Goal: Task Accomplishment & Management: Complete application form

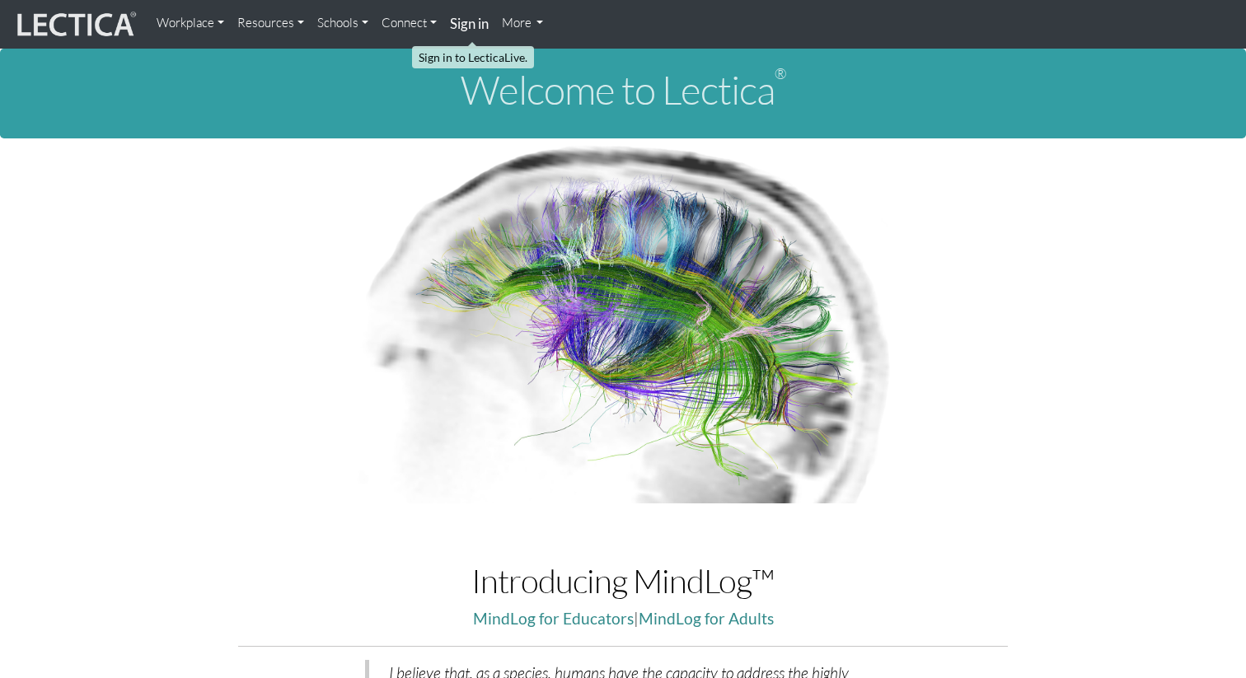
click at [471, 25] on strong "Sign in" at bounding box center [469, 23] width 39 height 17
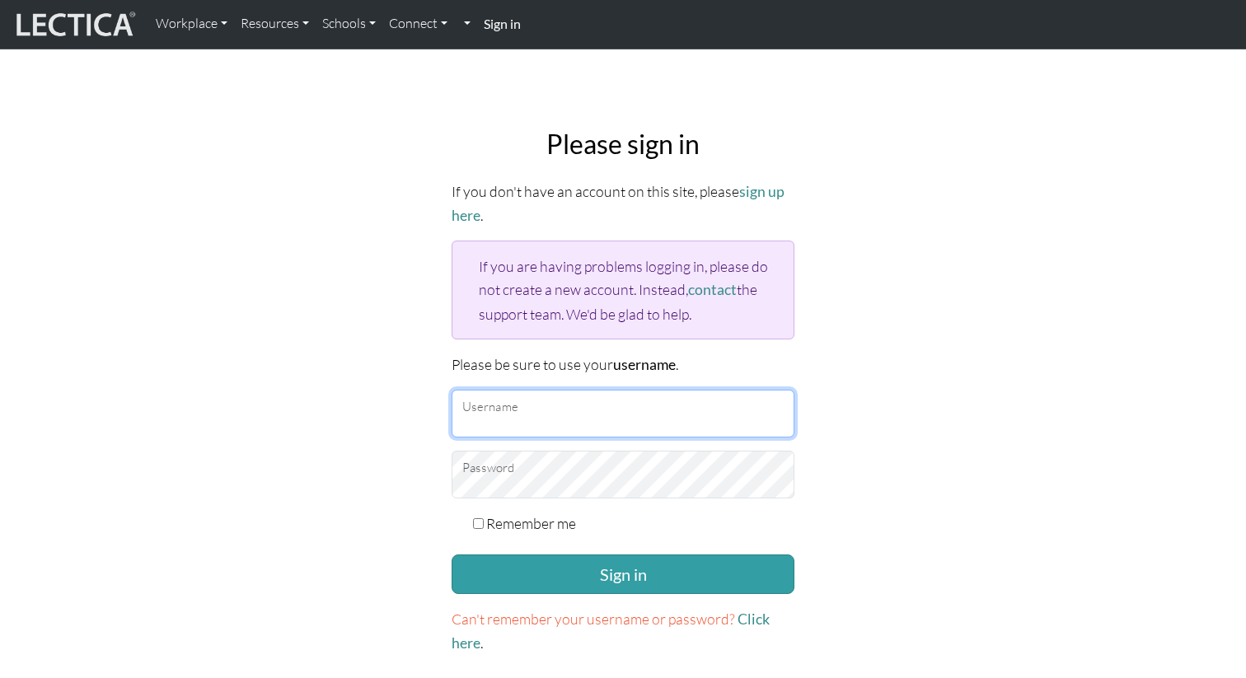
click at [509, 411] on input "Username" at bounding box center [623, 414] width 343 height 48
type input "alfonsow"
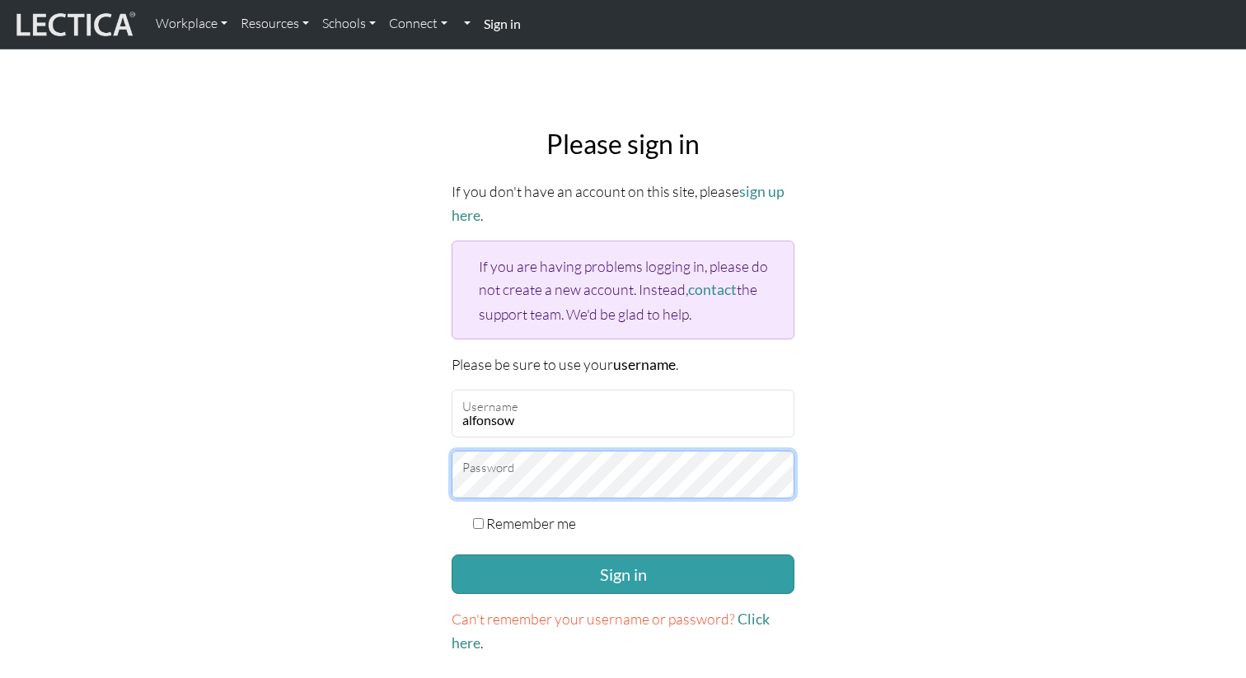
click at [452, 555] on button "Sign in" at bounding box center [623, 575] width 343 height 40
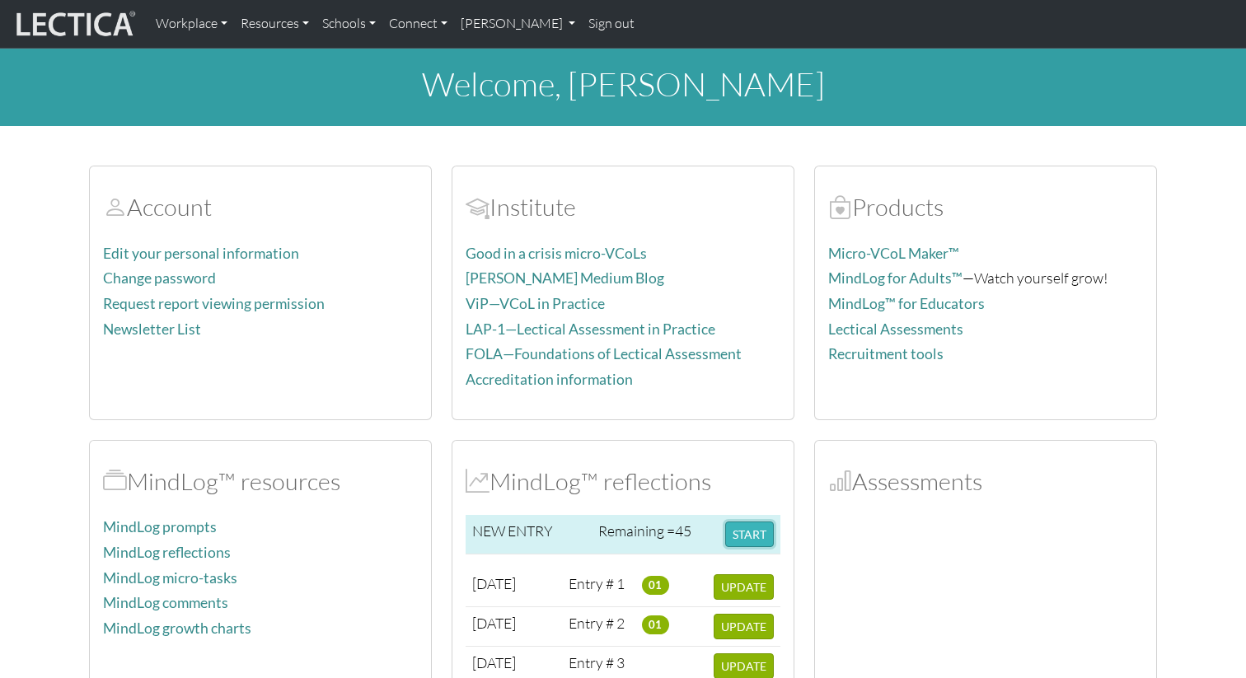
click at [759, 541] on button "START" at bounding box center [749, 535] width 49 height 26
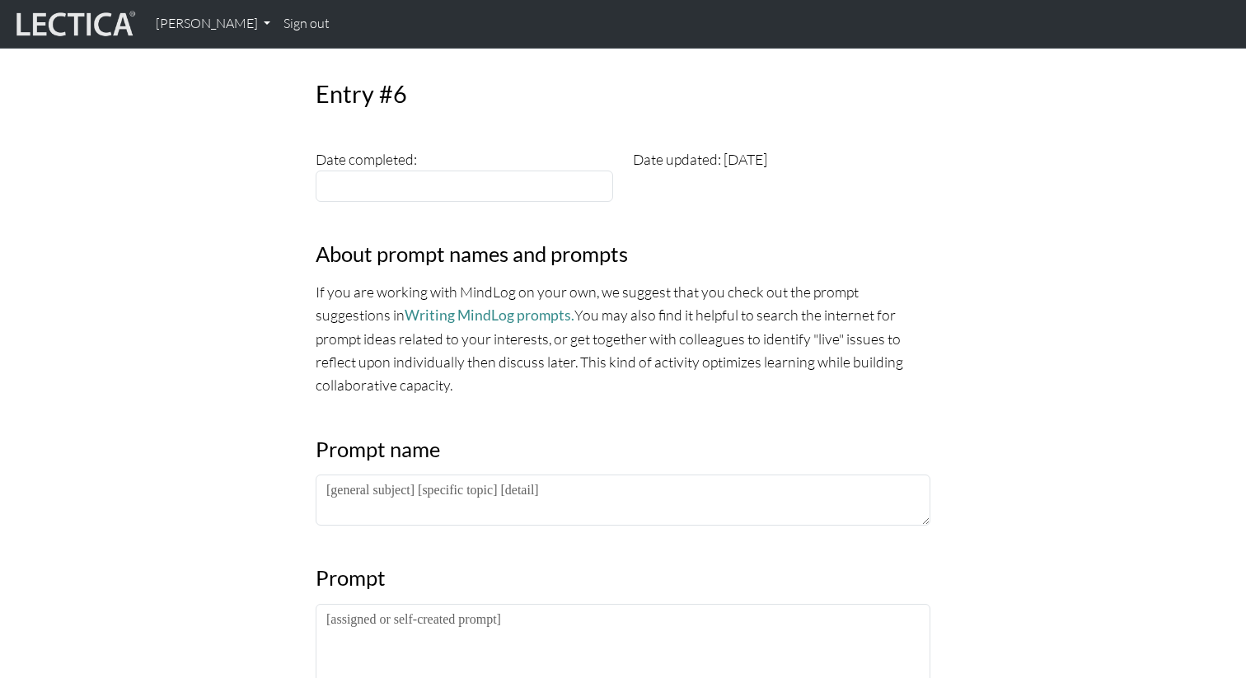
scroll to position [447, 0]
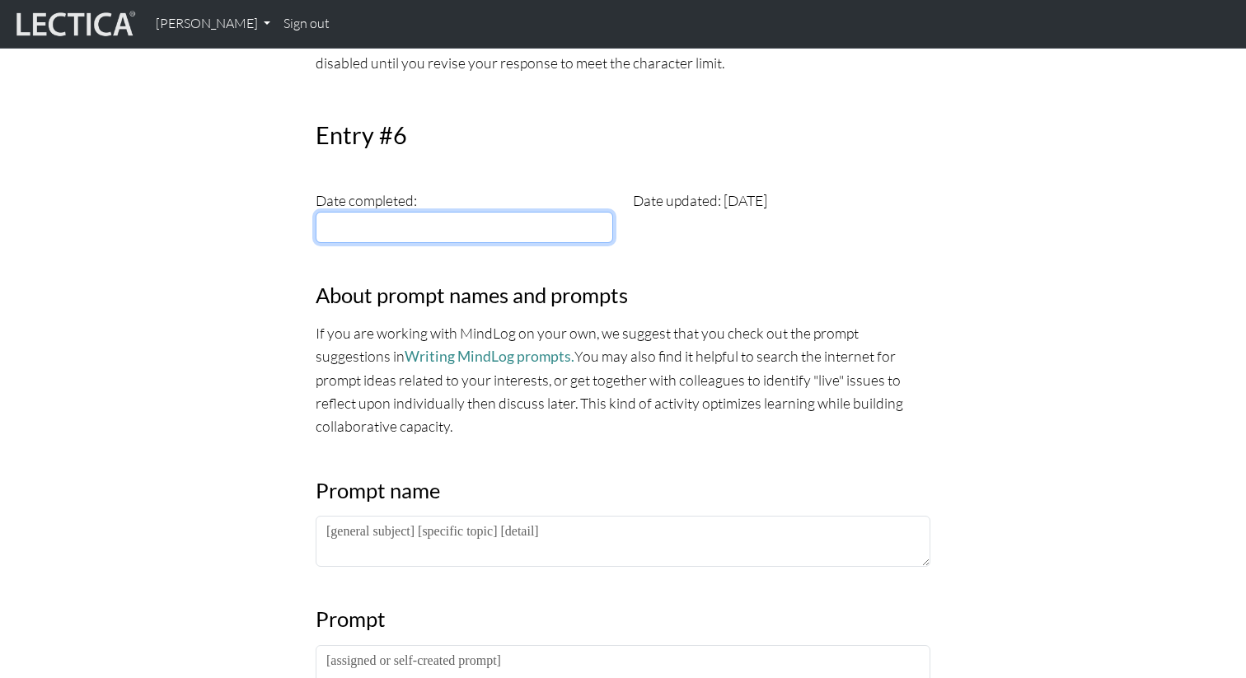
type input "[DATE]"
click at [544, 234] on input "[DATE]" at bounding box center [465, 227] width 298 height 31
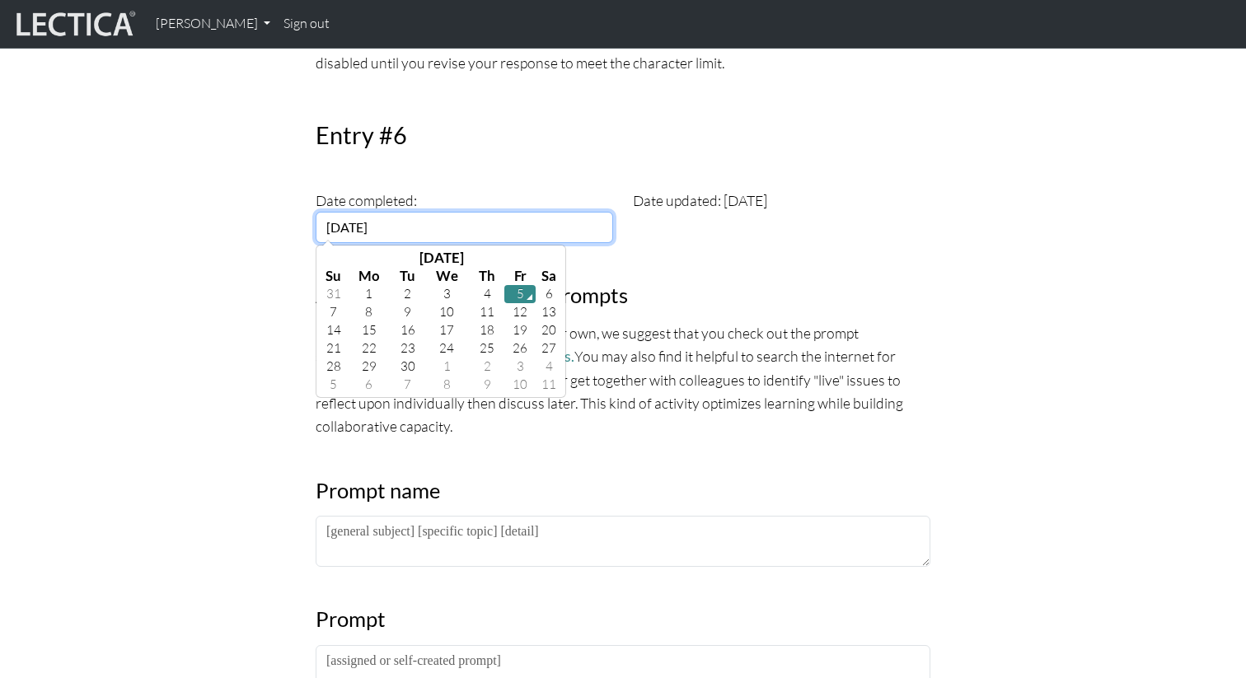
click at [522, 297] on td "5" at bounding box center [519, 294] width 31 height 18
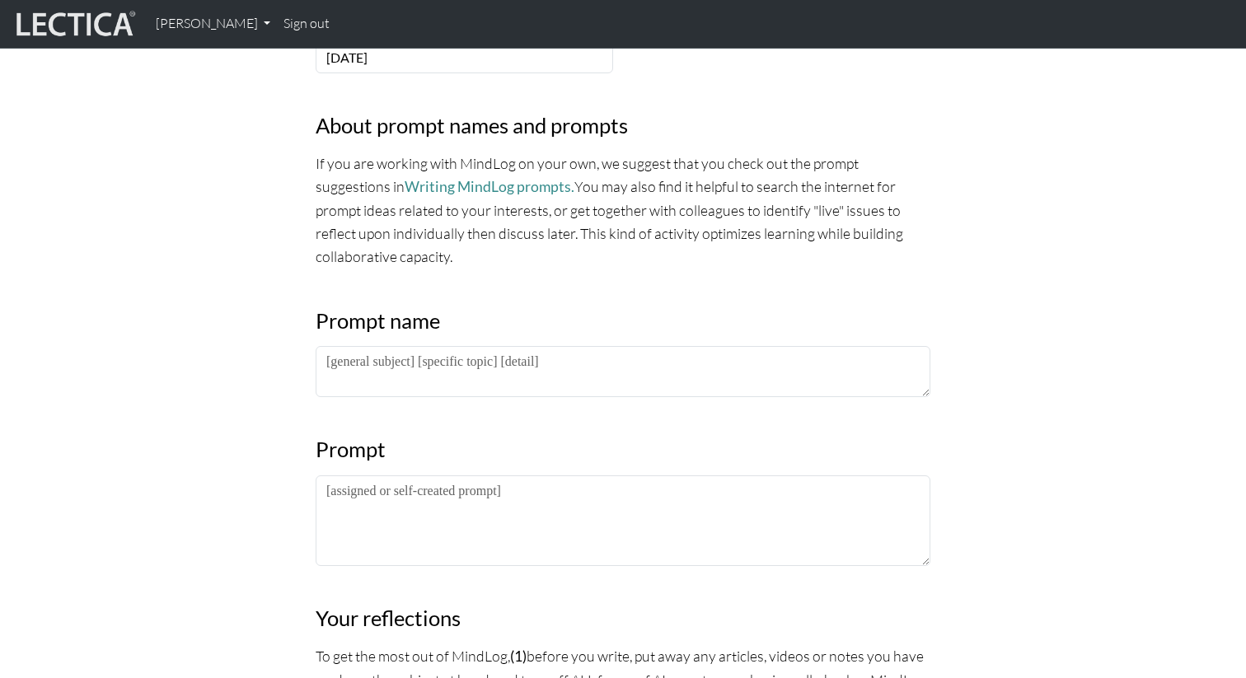
scroll to position [785, 0]
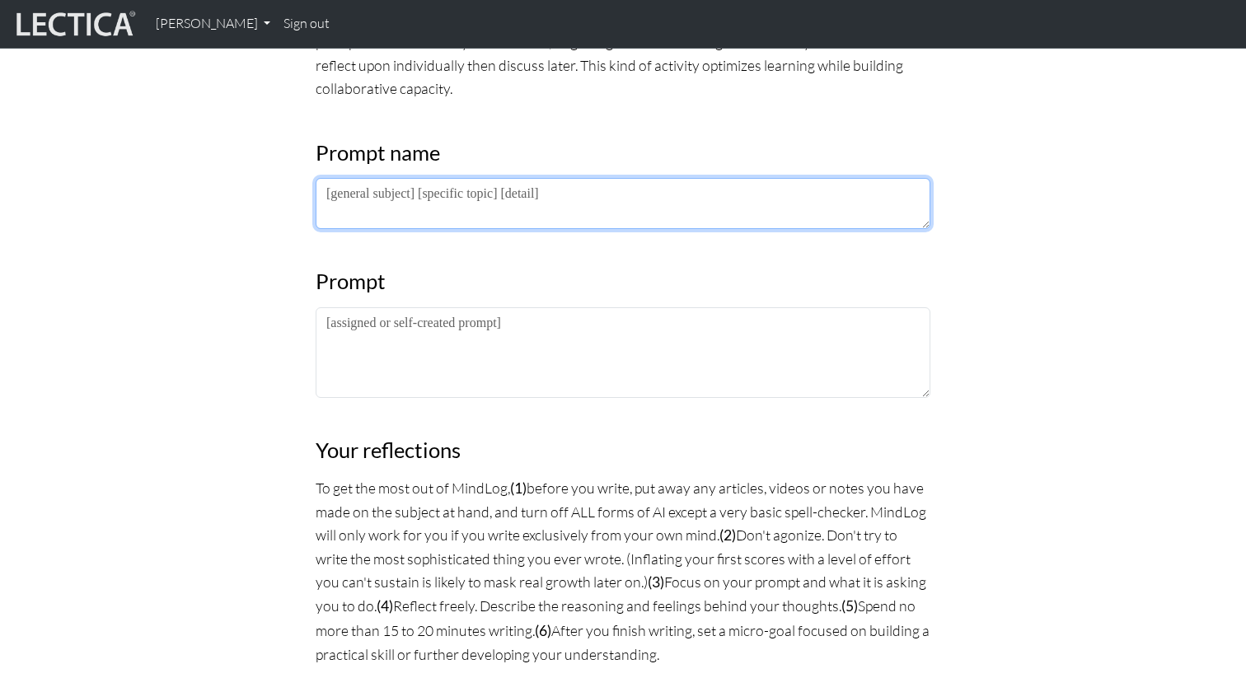
click at [562, 195] on textarea at bounding box center [623, 203] width 615 height 51
paste textarea "PM LDP 2025"
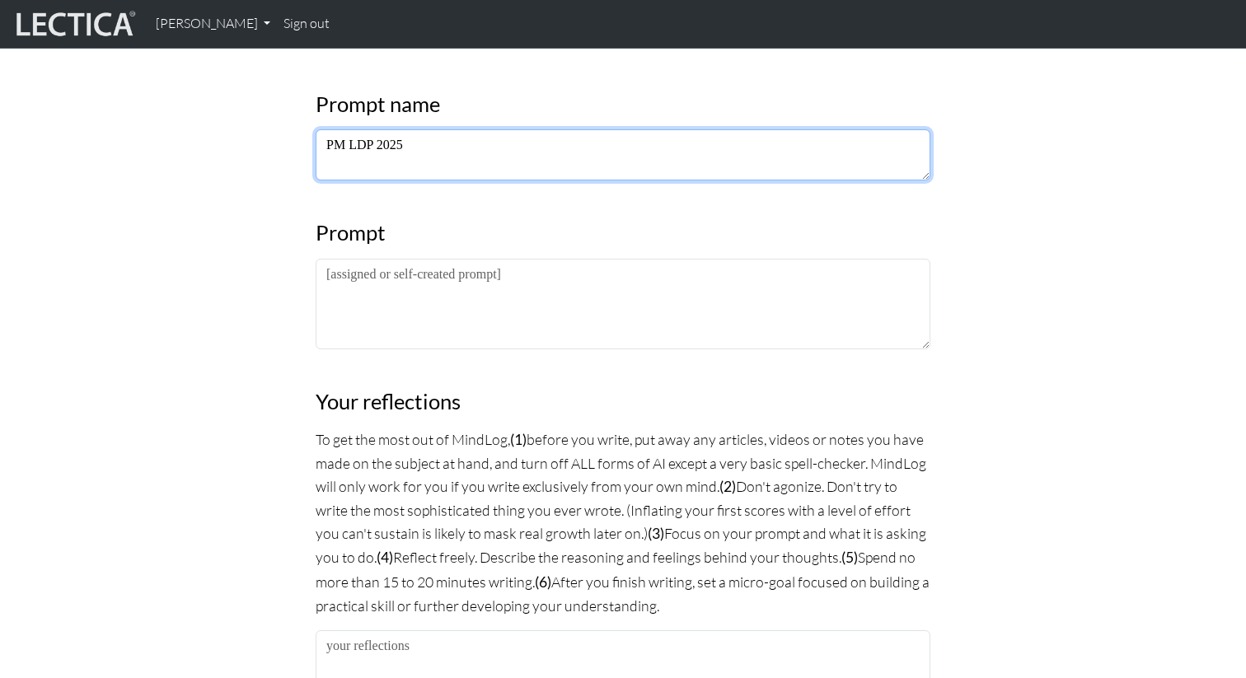
type textarea "PM LDP 2025"
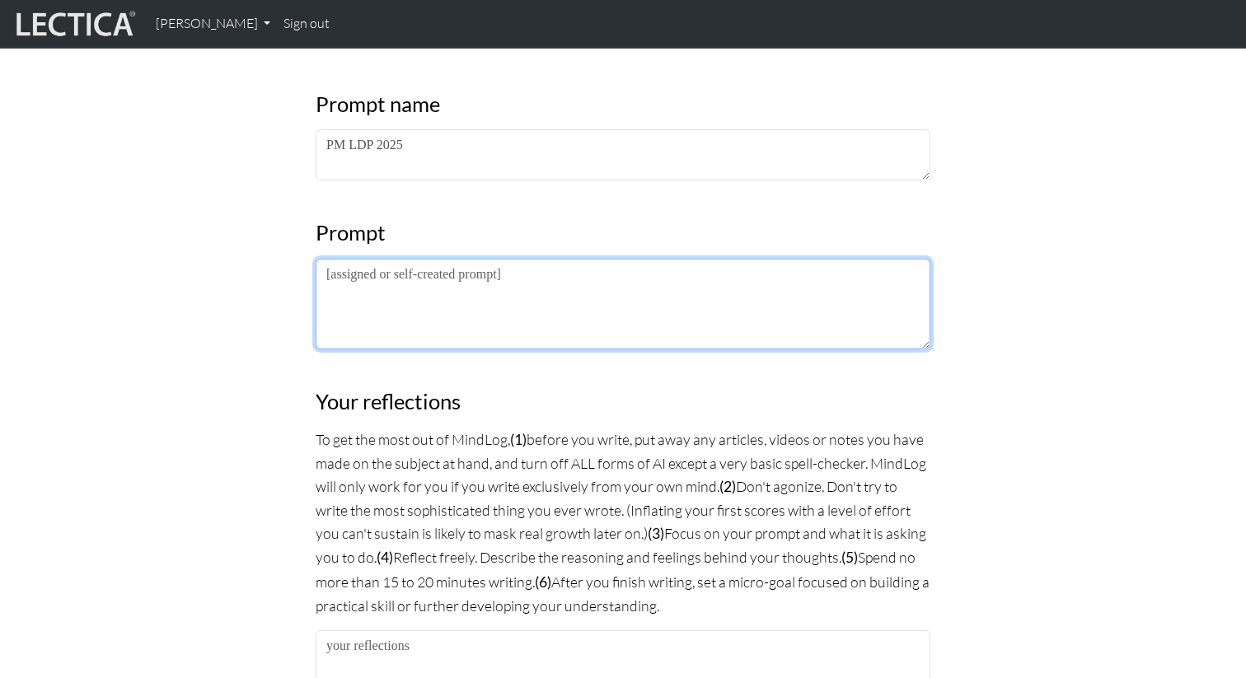
click at [474, 283] on textarea at bounding box center [623, 304] width 615 height 91
paste textarea "Extrospective: What I am noticing about the lectures/frameworks/practices is… I…"
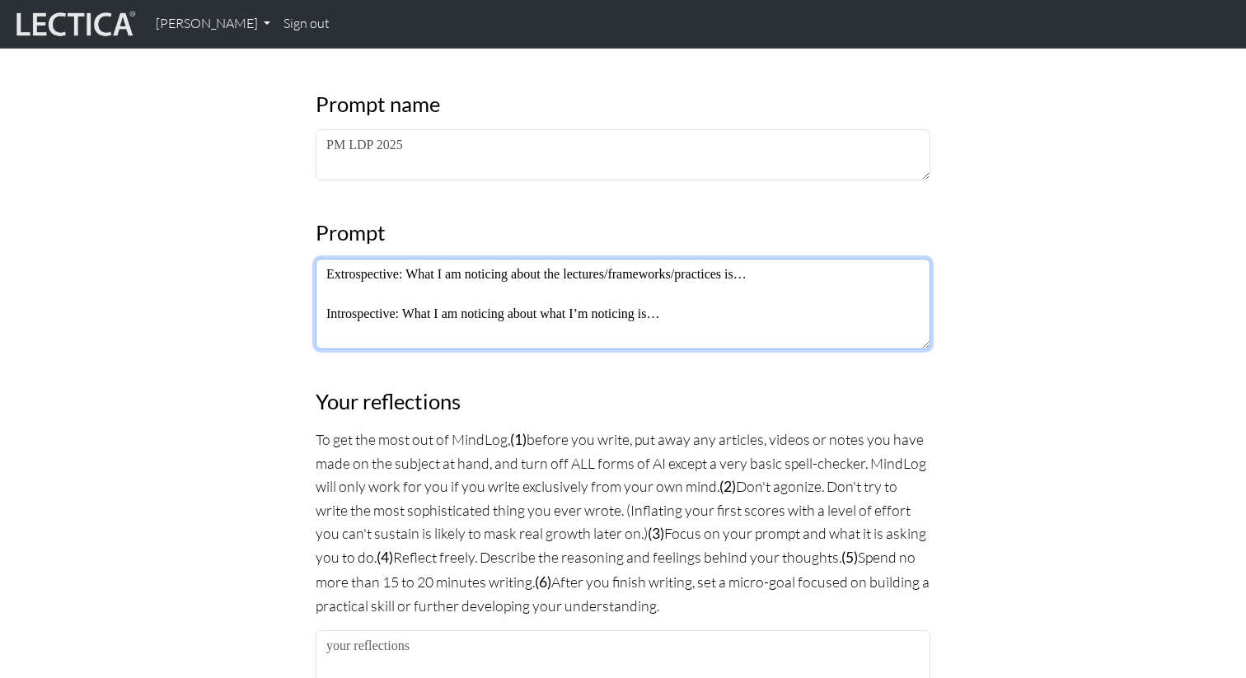
type textarea "Extrospective: What I am noticing about the lectures/frameworks/practices is… I…"
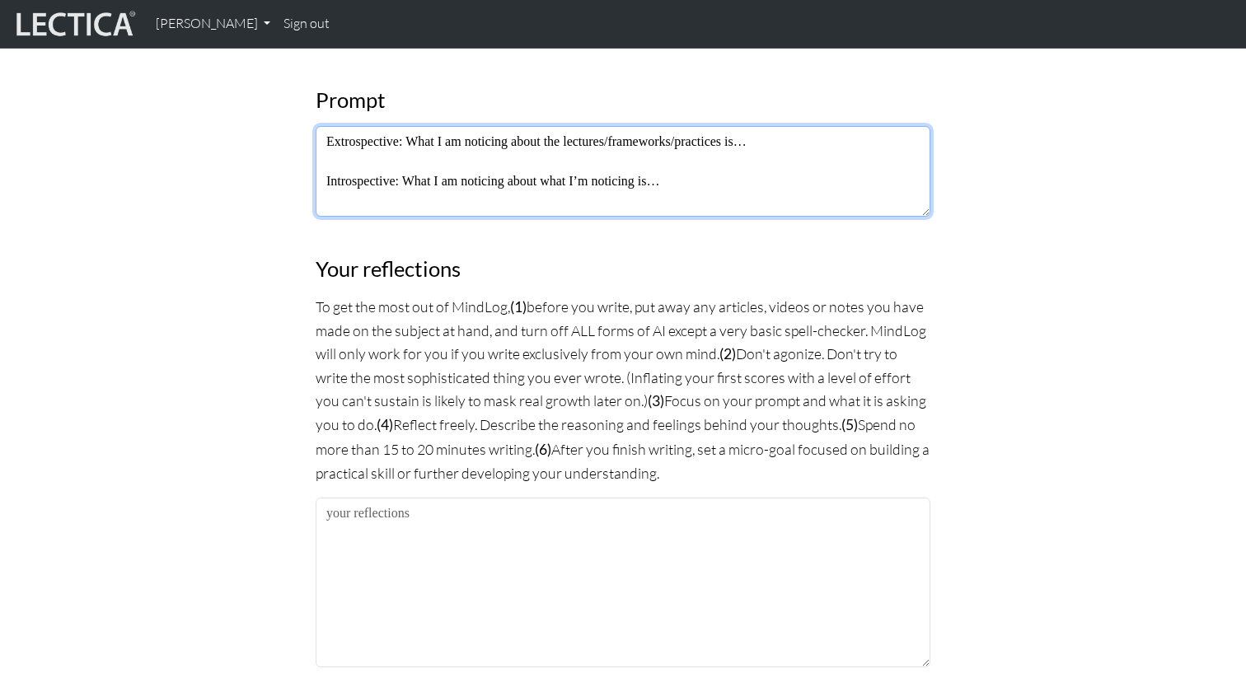
scroll to position [978, 0]
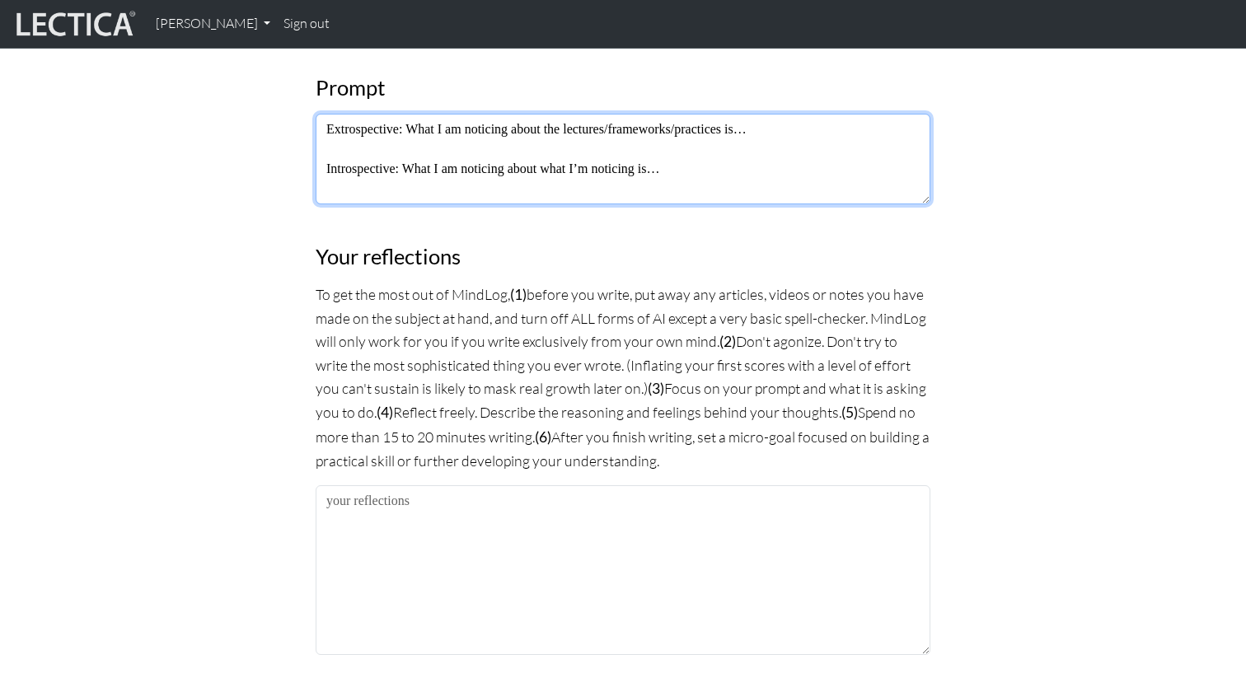
drag, startPoint x: 410, startPoint y: 132, endPoint x: 330, endPoint y: 131, distance: 80.8
click at [330, 131] on textarea "Extrospective: What I am noticing about the lectures/frameworks/practices is… I…" at bounding box center [623, 159] width 615 height 91
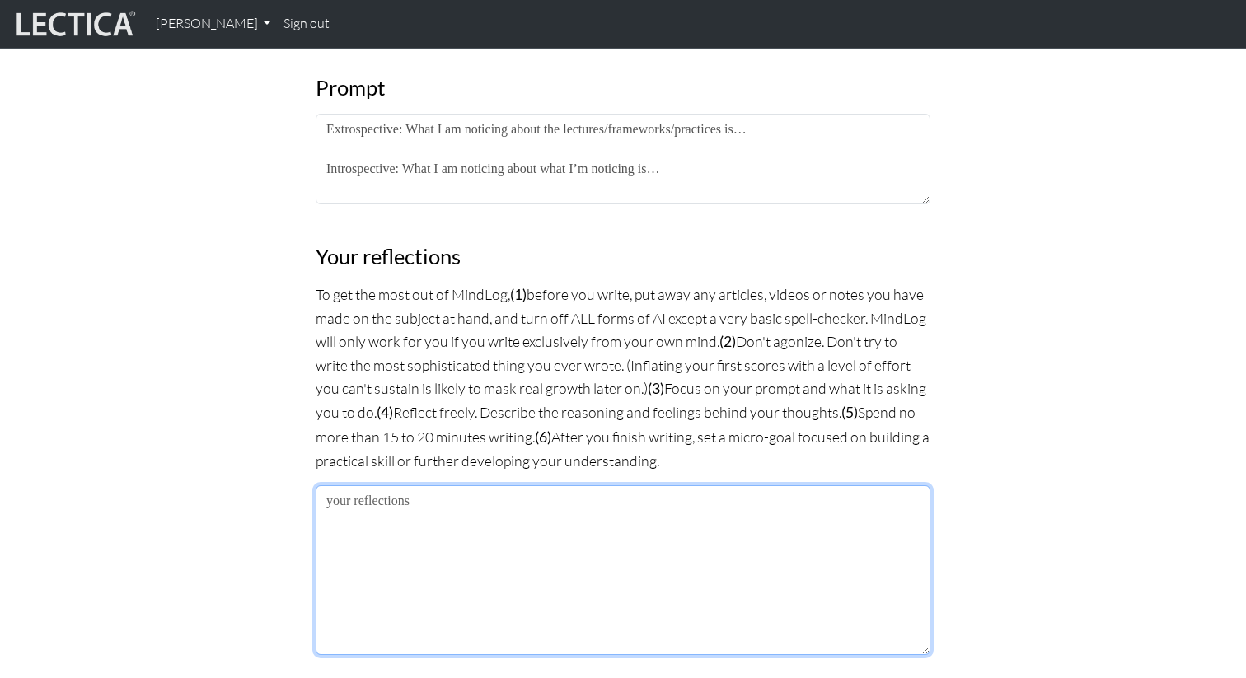
click at [376, 553] on textarea at bounding box center [623, 570] width 615 height 170
paste textarea "Extrospective:"
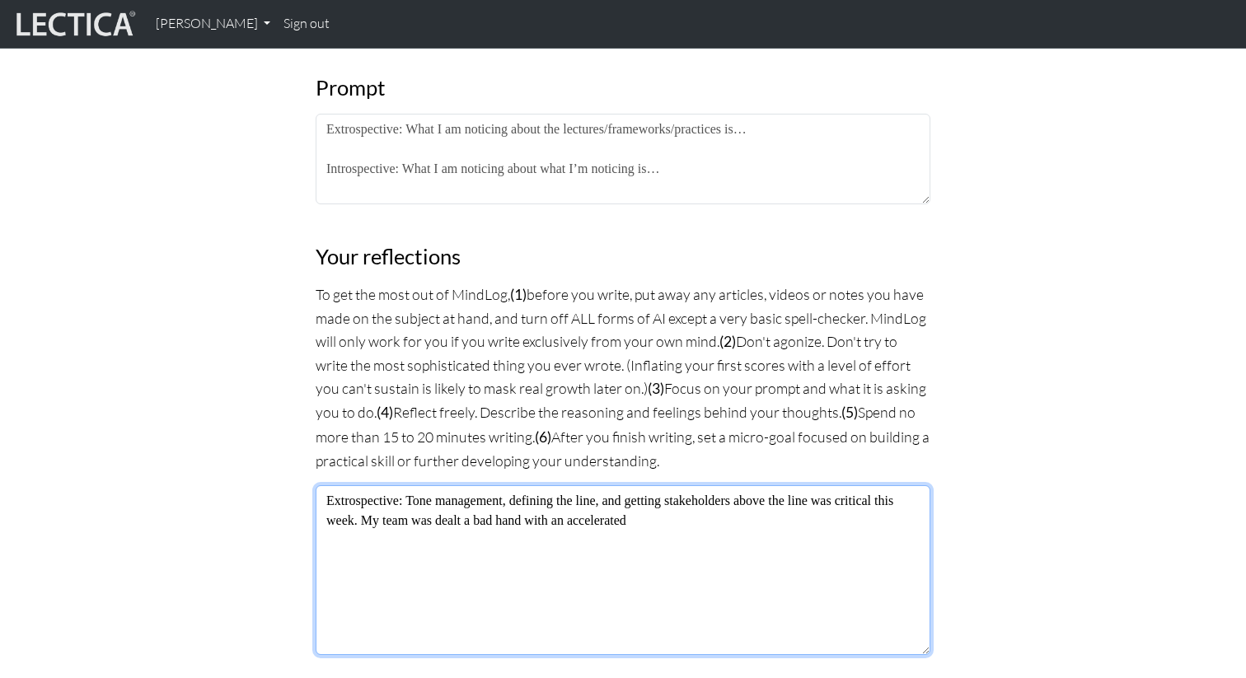
click at [659, 516] on textarea "Extrospective: Tone management, defining the line, and getting stakeholders abo…" at bounding box center [623, 570] width 615 height 170
click at [828, 513] on textarea "Extrospective: Tone management, defining the line, and getting stakeholders abo…" at bounding box center [623, 570] width 615 height 170
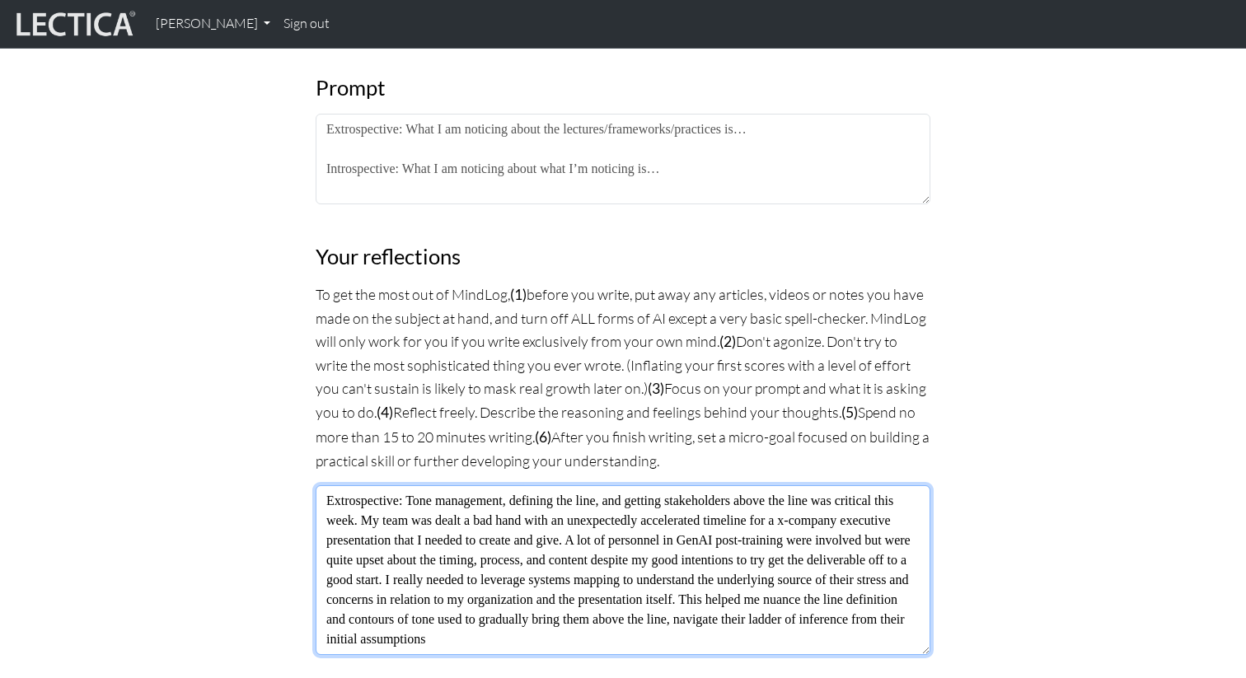
click at [780, 639] on textarea "Extrospective: Tone management, defining the line, and getting stakeholders abo…" at bounding box center [623, 570] width 615 height 170
click at [856, 634] on textarea "Extrospective: Tone management, defining the line, and getting stakeholders abo…" at bounding box center [623, 570] width 615 height 170
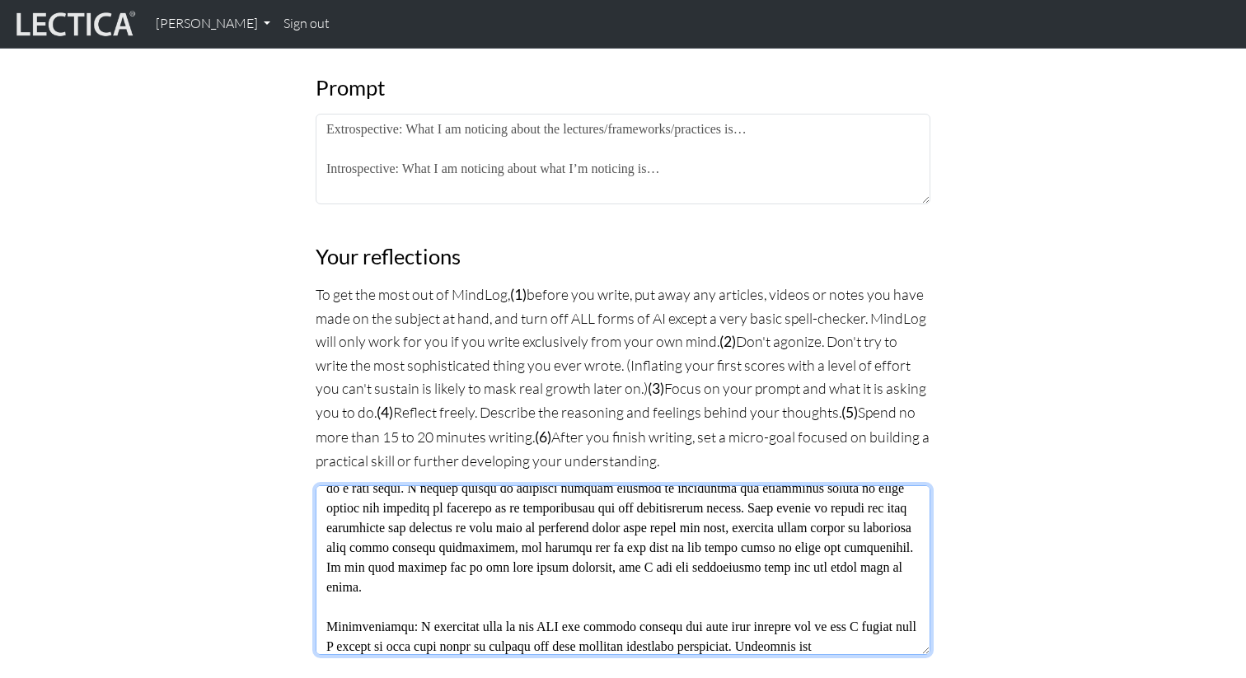
scroll to position [111, 0]
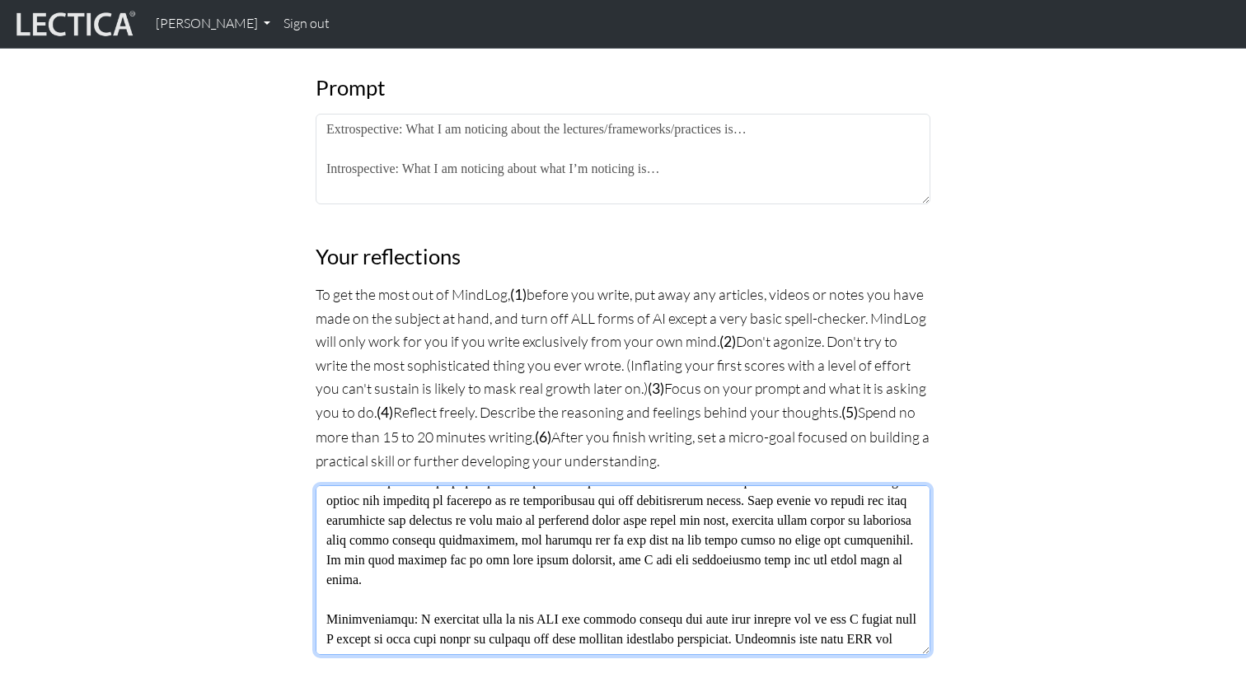
click at [393, 645] on textarea at bounding box center [623, 570] width 615 height 170
click at [445, 646] on textarea at bounding box center [623, 570] width 615 height 170
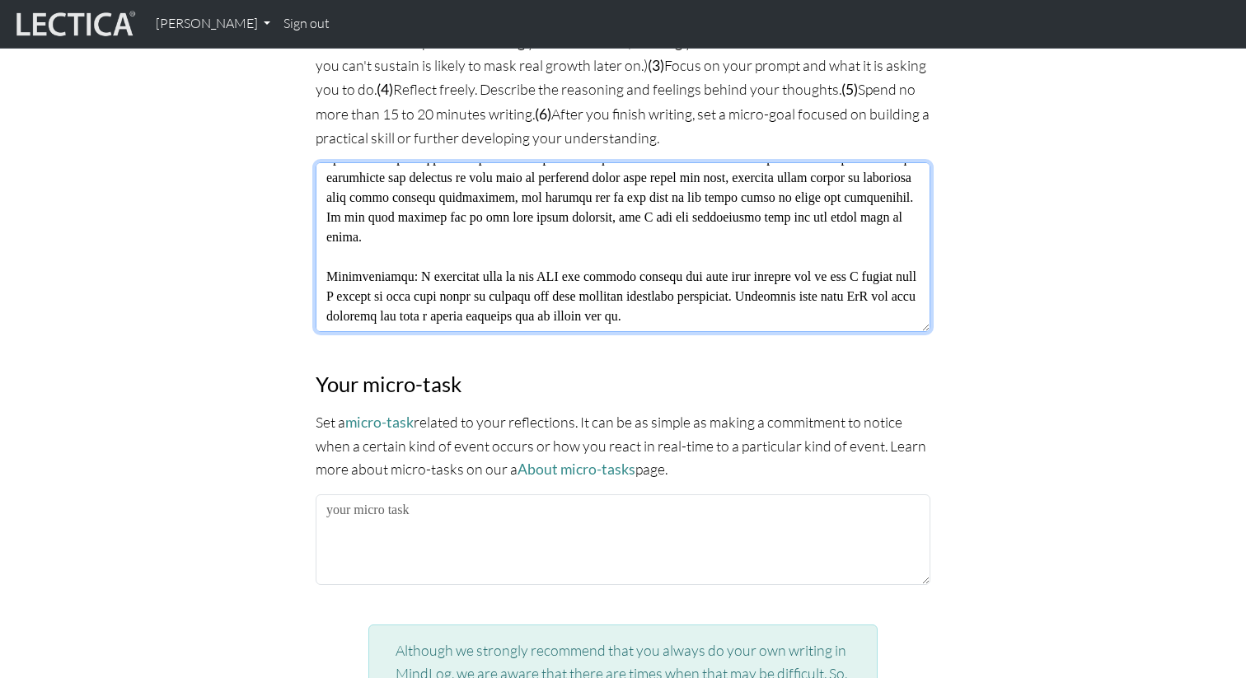
scroll to position [1538, 0]
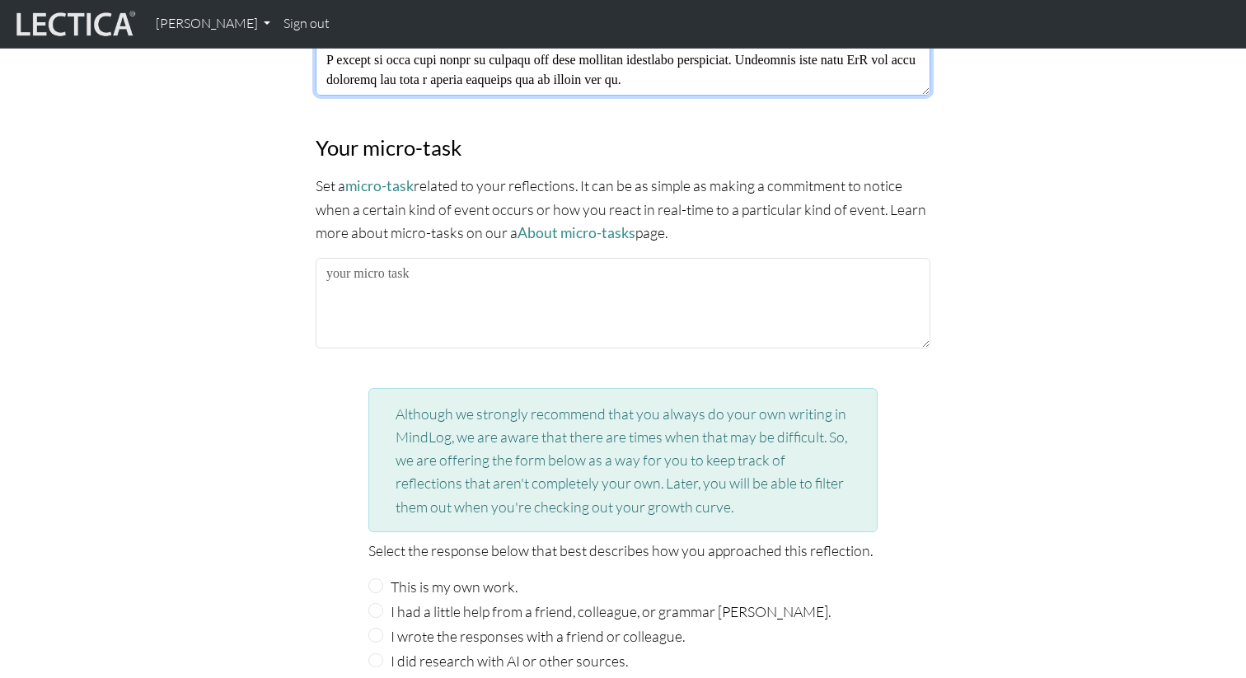
type textarea "Extrospective: Tone management, defining the line, and getting stakeholders abo…"
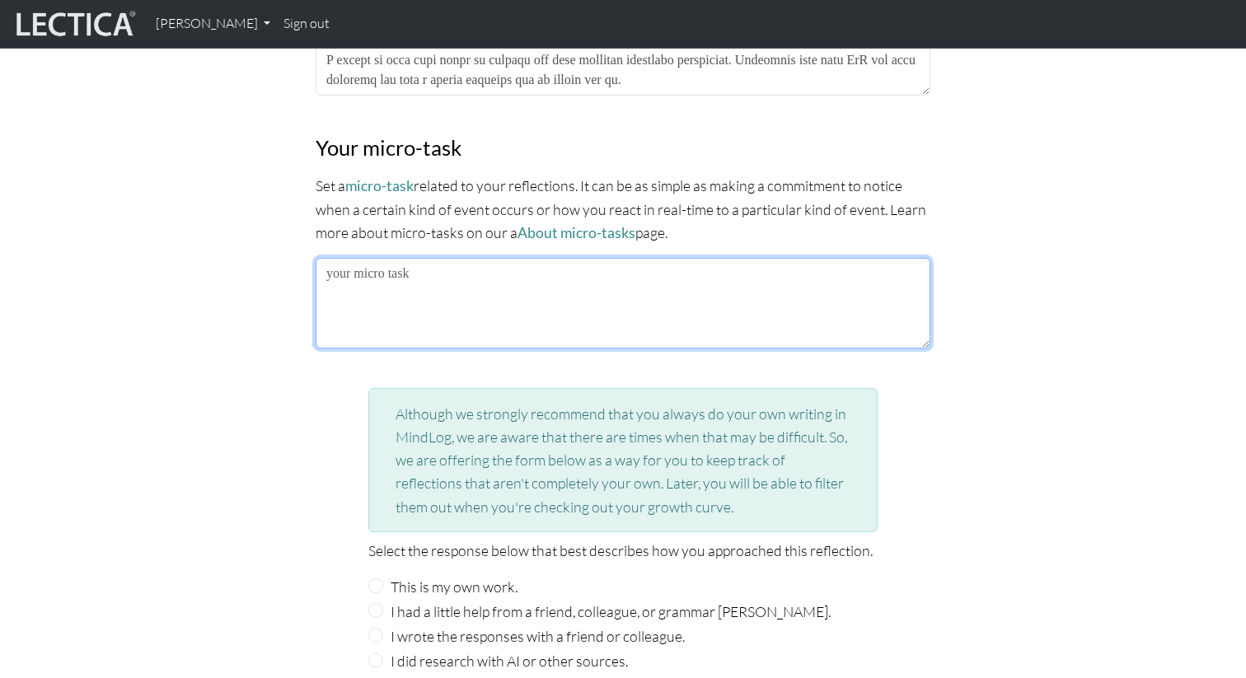
click at [401, 309] on textarea at bounding box center [623, 303] width 615 height 91
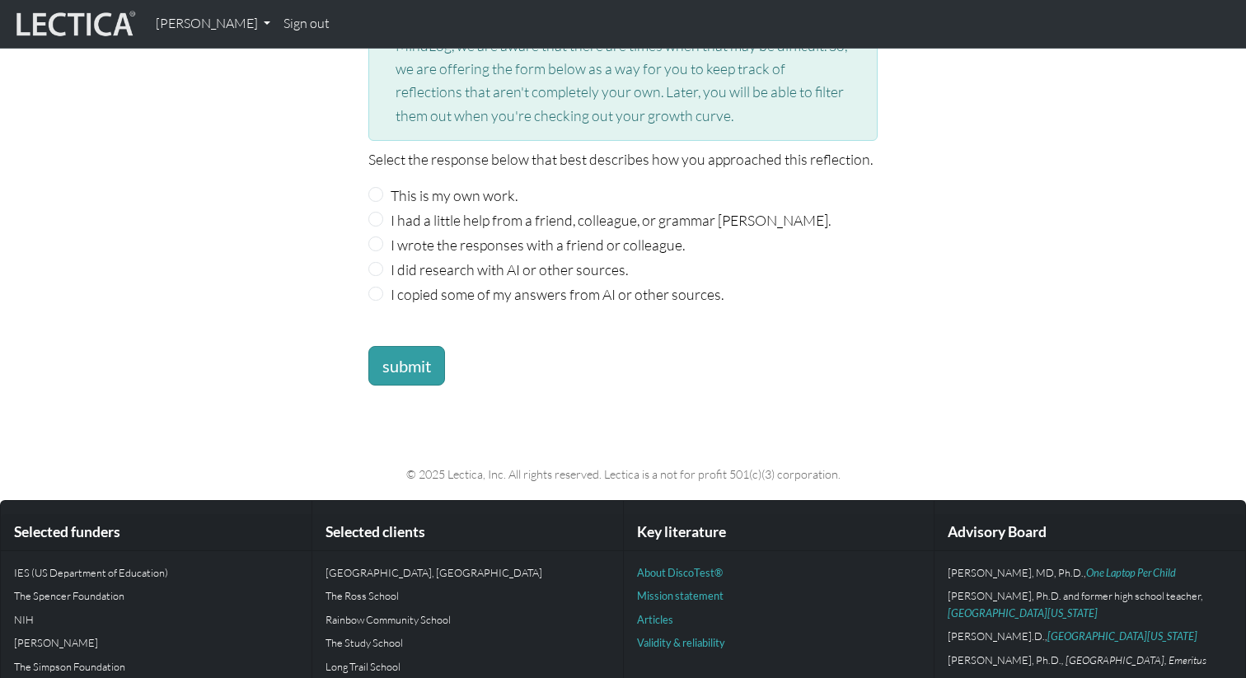
scroll to position [1992, 0]
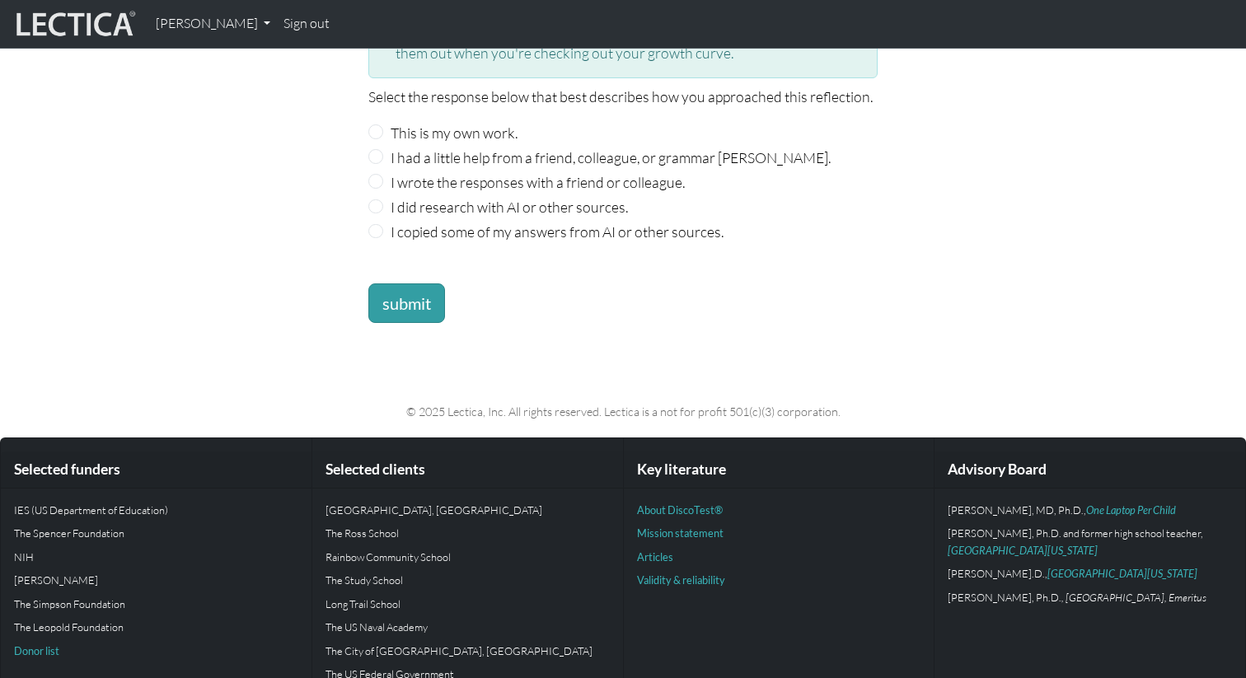
type textarea "Continue practicing systems mapping."
click at [373, 124] on input "This is my own work." at bounding box center [375, 131] width 15 height 15
radio input "true"
click at [377, 312] on button "submit" at bounding box center [406, 304] width 77 height 40
